Goal: Task Accomplishment & Management: Use online tool/utility

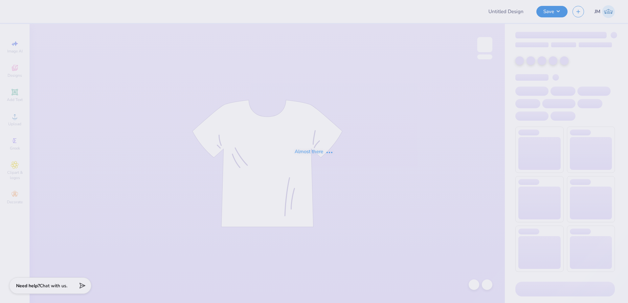
type input "Run for [PERSON_NAME] Tri Sigma Swag"
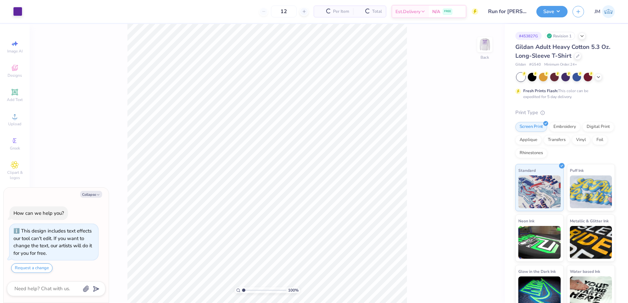
click at [485, 48] on img at bounding box center [484, 44] width 13 height 13
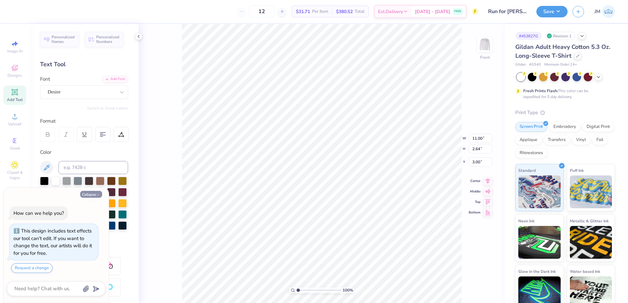
click at [90, 194] on button "Collapse" at bounding box center [91, 194] width 22 height 7
type textarea "x"
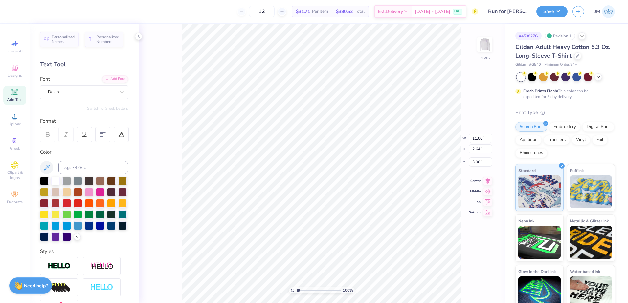
type input "10.03"
type input "1.92"
type input "12.12"
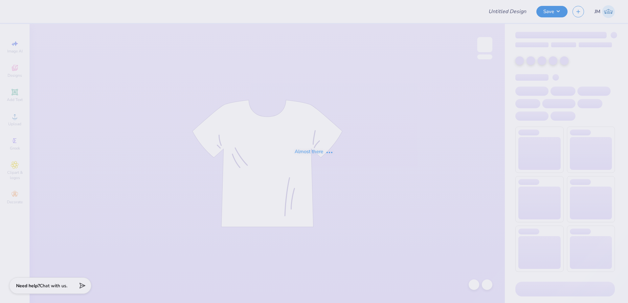
type input "Run for [PERSON_NAME] Tri Sigma Swag"
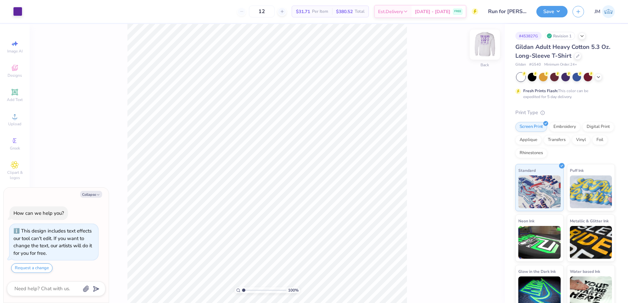
click at [491, 46] on img at bounding box center [484, 45] width 26 height 26
click at [16, 120] on div "Upload" at bounding box center [14, 119] width 23 height 19
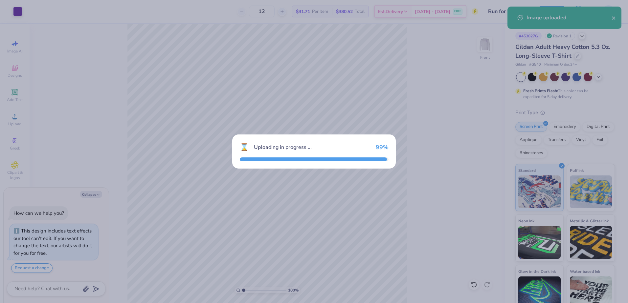
type textarea "x"
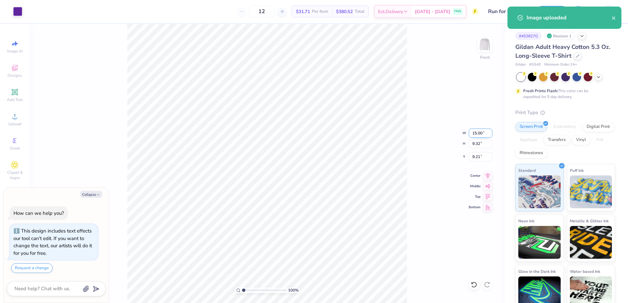
click at [478, 133] on input "15.00" at bounding box center [480, 133] width 24 height 9
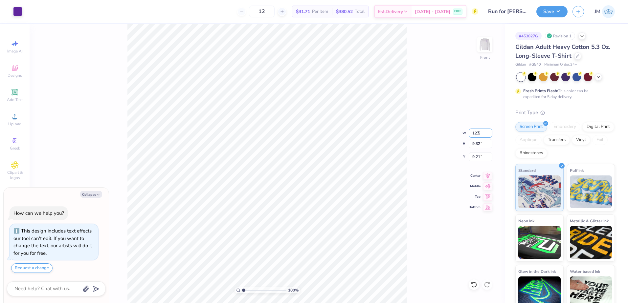
type input "12.5"
type textarea "x"
type input "12.50"
type input "7.77"
type input "9.99"
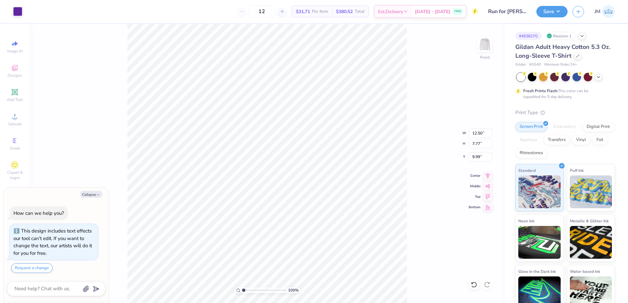
type textarea "x"
type input "11.00"
type input "2.64"
type input "3.00"
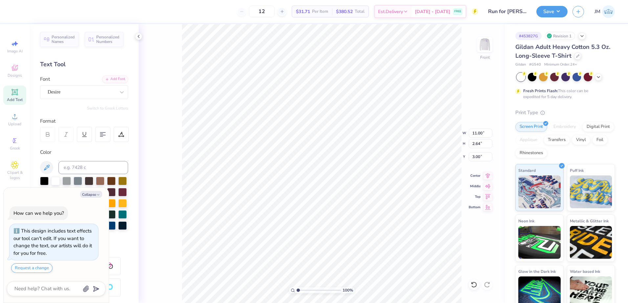
type textarea "x"
type input "12.50"
type input "7.77"
type input "9.99"
type textarea "x"
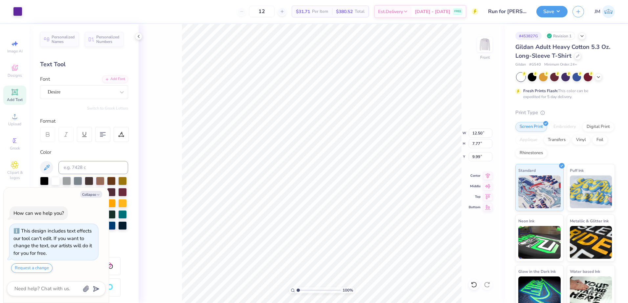
type input "4.76"
type textarea "x"
type input "2.08"
click at [303, 291] on input "range" at bounding box center [318, 291] width 44 height 6
type textarea "x"
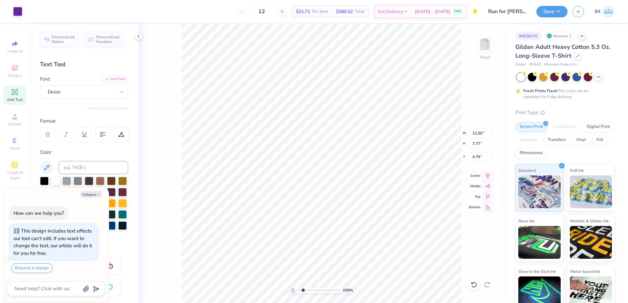
type input "4.85"
type input "1.48"
click at [300, 290] on input "range" at bounding box center [318, 291] width 44 height 6
type textarea "x"
type input "4.94"
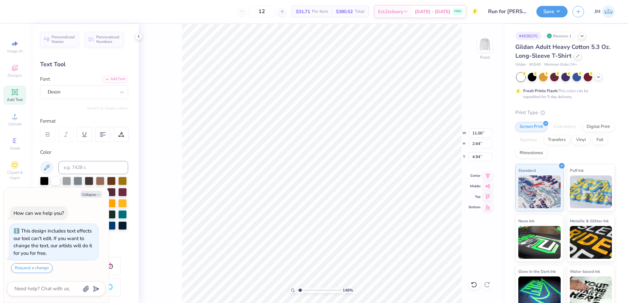
type textarea "x"
type input "12.50"
type input "7.77"
type input "6.79"
click at [376, 297] on li "Send to Back" at bounding box center [376, 295] width 52 height 13
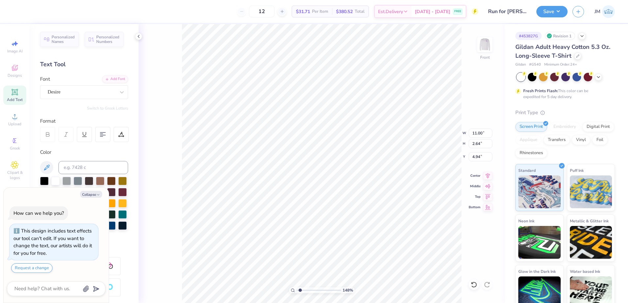
type textarea "x"
type input "12.50"
type input "7.77"
type input "6.79"
type textarea "x"
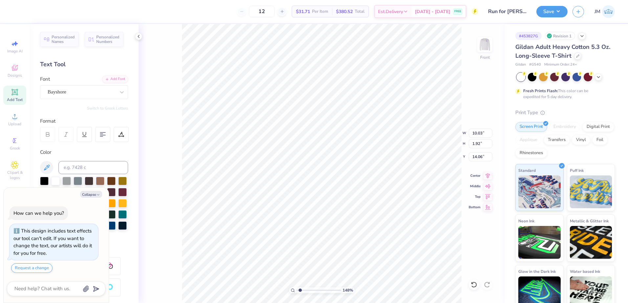
type input "4.61"
type input "0.73"
type input "15.85"
click at [346, 233] on li "Group" at bounding box center [361, 231] width 52 height 13
type textarea "x"
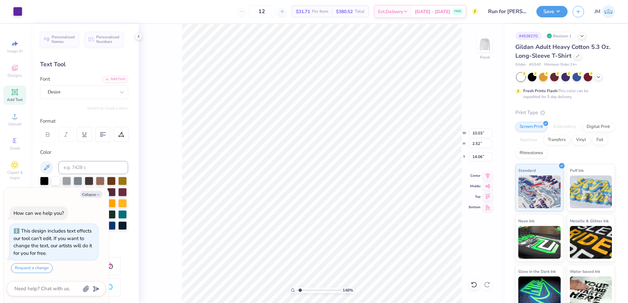
type input "12.50"
type input "7.77"
type input "6.79"
type textarea "x"
type input "11.00"
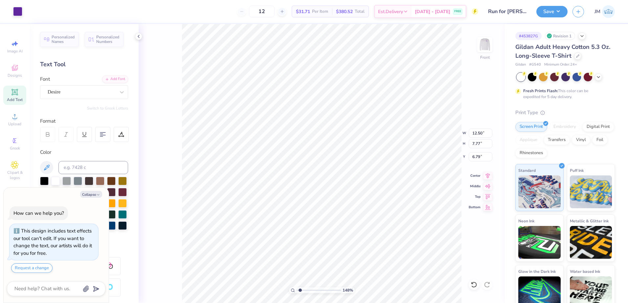
type input "2.64"
type input "4.94"
click at [488, 178] on icon at bounding box center [487, 175] width 9 height 8
type textarea "x"
type input "12.50"
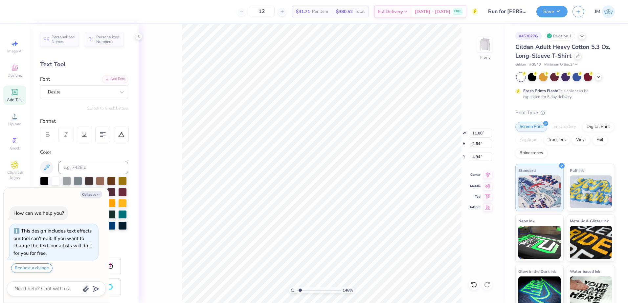
type input "7.77"
type input "6.79"
click at [485, 179] on div "148 % Front W 12.50 12.50 " H 7.77 7.77 " Y 6.79 6.79 " Center Middle Top Bottom" at bounding box center [322, 163] width 366 height 279
click at [485, 176] on icon at bounding box center [487, 175] width 9 height 8
click at [377, 227] on li "Group" at bounding box center [377, 231] width 52 height 13
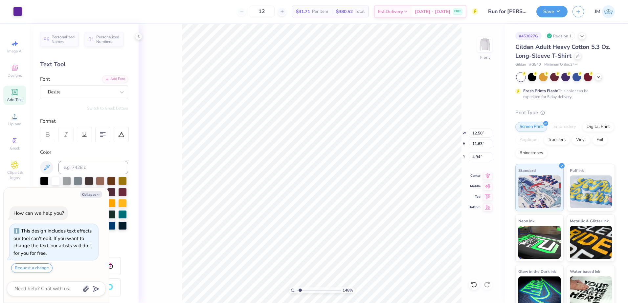
type textarea "x"
click at [480, 156] on input "4.94" at bounding box center [480, 156] width 24 height 9
type input "3"
type textarea "x"
type input "3.00"
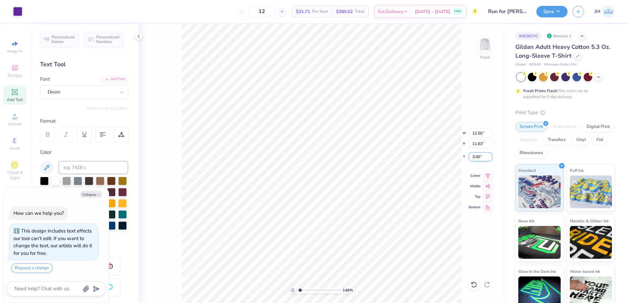
type textarea "x"
drag, startPoint x: 300, startPoint y: 290, endPoint x: 296, endPoint y: 290, distance: 4.6
type input "1"
click at [296, 290] on input "range" at bounding box center [318, 291] width 44 height 6
click at [490, 179] on icon at bounding box center [487, 175] width 9 height 8
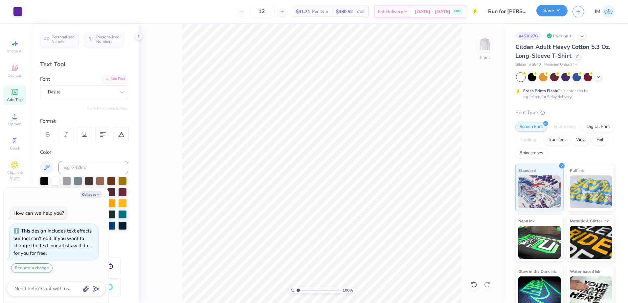
click at [549, 13] on button "Save" at bounding box center [551, 10] width 31 height 11
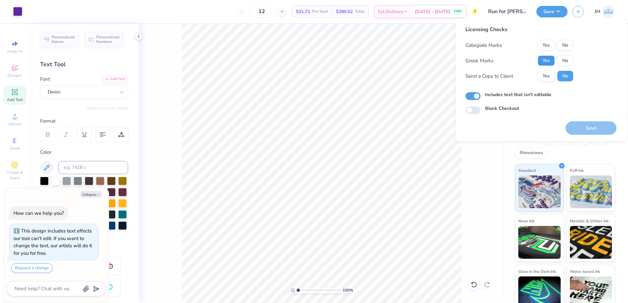
click at [547, 61] on button "Yes" at bounding box center [545, 60] width 17 height 11
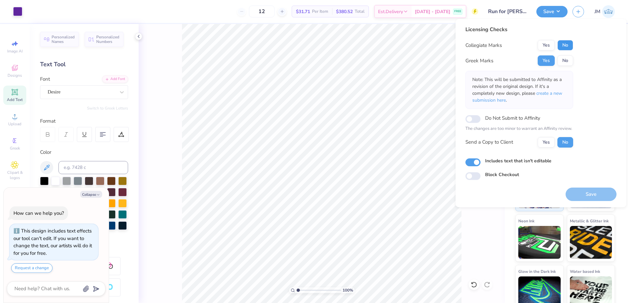
click at [567, 47] on button "No" at bounding box center [565, 45] width 16 height 11
click at [586, 189] on button "Save" at bounding box center [590, 194] width 51 height 13
type textarea "x"
